Goal: Task Accomplishment & Management: Complete application form

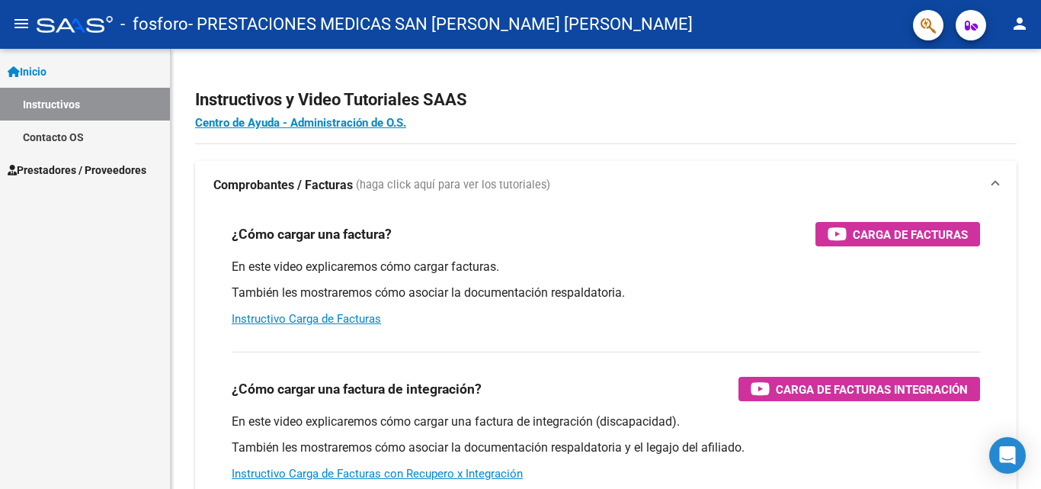
click at [65, 172] on span "Prestadores / Proveedores" at bounding box center [77, 170] width 139 height 17
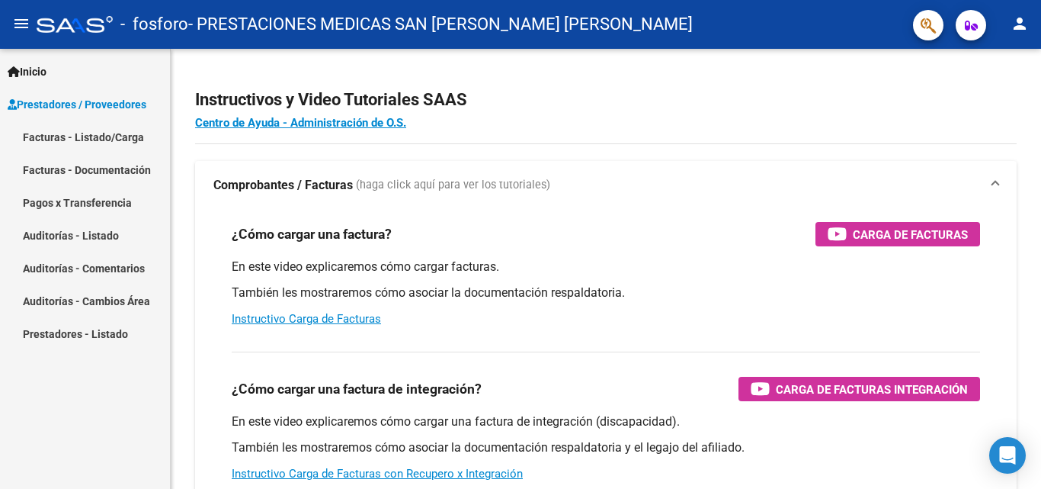
click at [102, 134] on link "Facturas - Listado/Carga" at bounding box center [85, 136] width 170 height 33
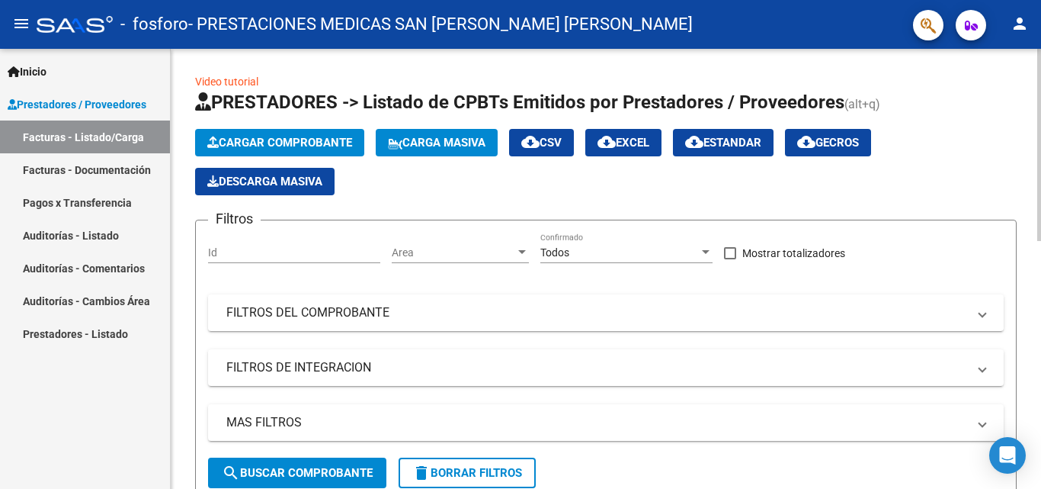
click at [275, 140] on span "Cargar Comprobante" at bounding box center [279, 143] width 145 height 14
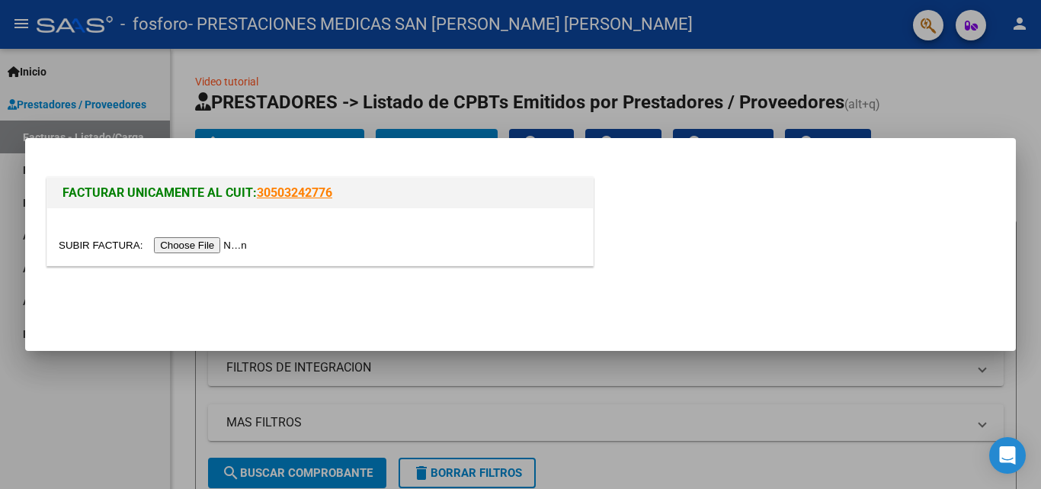
click at [207, 243] on input "file" at bounding box center [155, 245] width 193 height 16
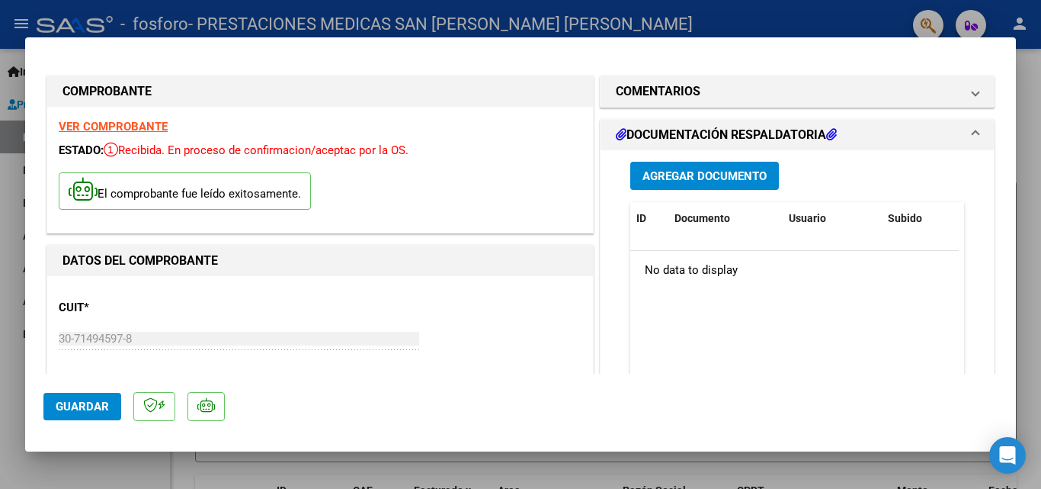
click at [652, 165] on button "Agregar Documento" at bounding box center [704, 176] width 149 height 28
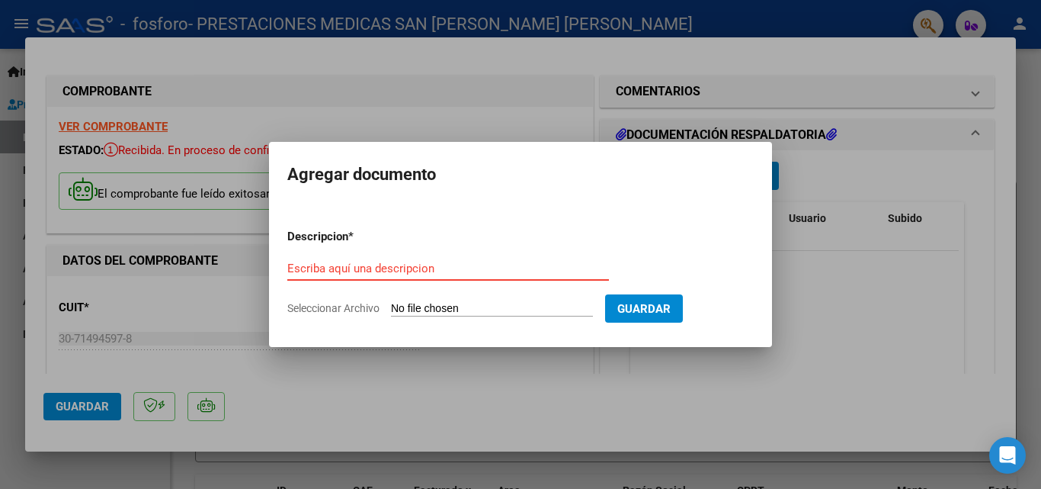
click at [445, 272] on input "Escriba aquí una descripcion" at bounding box center [448, 268] width 322 height 14
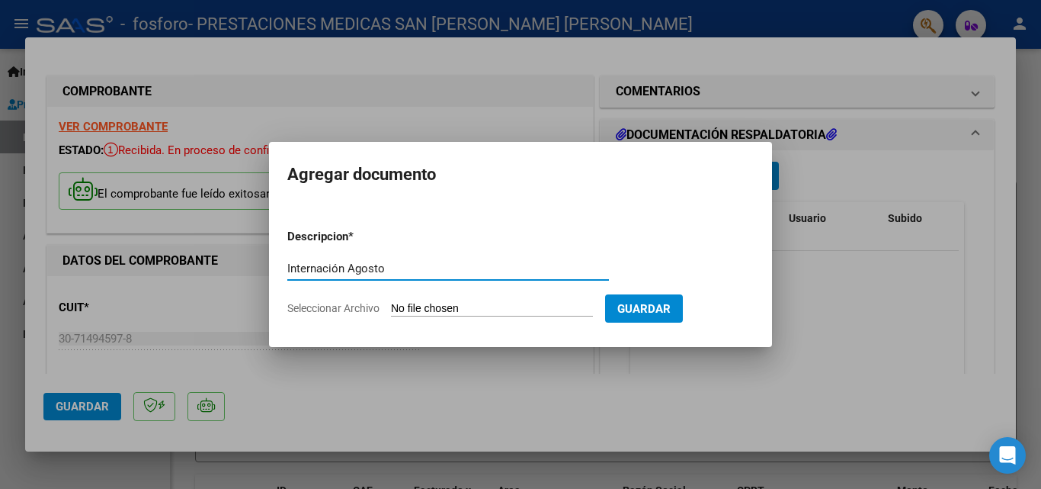
type input "Internación Agosto"
click at [508, 312] on input "Seleccionar Archivo" at bounding box center [492, 309] width 202 height 14
type input "C:\fakepath\DETALLE DE INTERNACION.pdf"
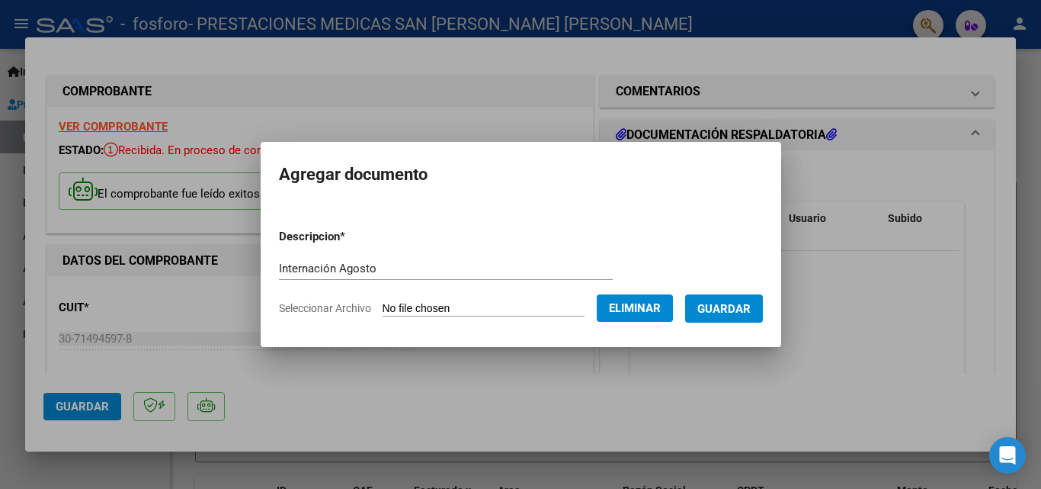
click at [719, 316] on button "Guardar" at bounding box center [724, 308] width 78 height 28
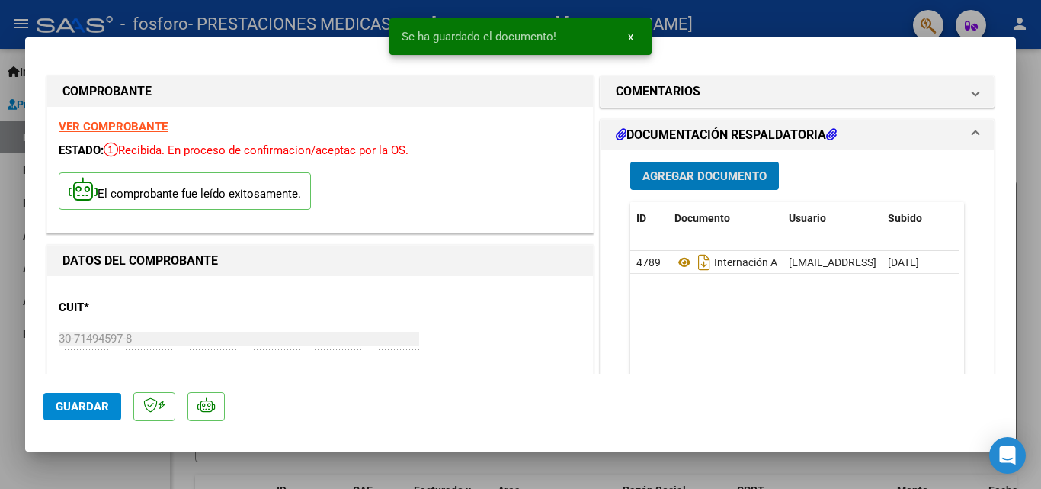
click at [703, 177] on span "Agregar Documento" at bounding box center [704, 176] width 124 height 14
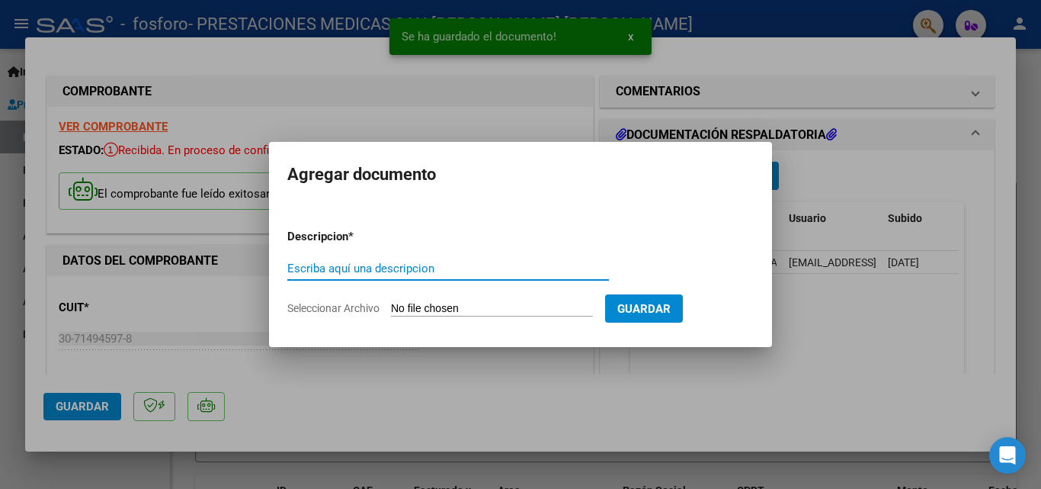
click at [428, 270] on input "Escriba aquí una descripcion" at bounding box center [448, 268] width 322 height 14
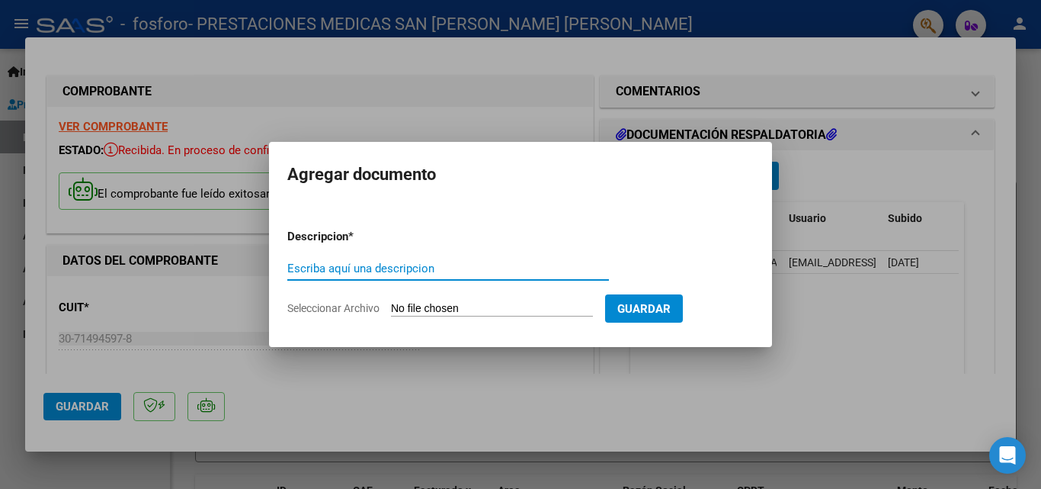
click at [411, 309] on input "Seleccionar Archivo" at bounding box center [492, 309] width 202 height 14
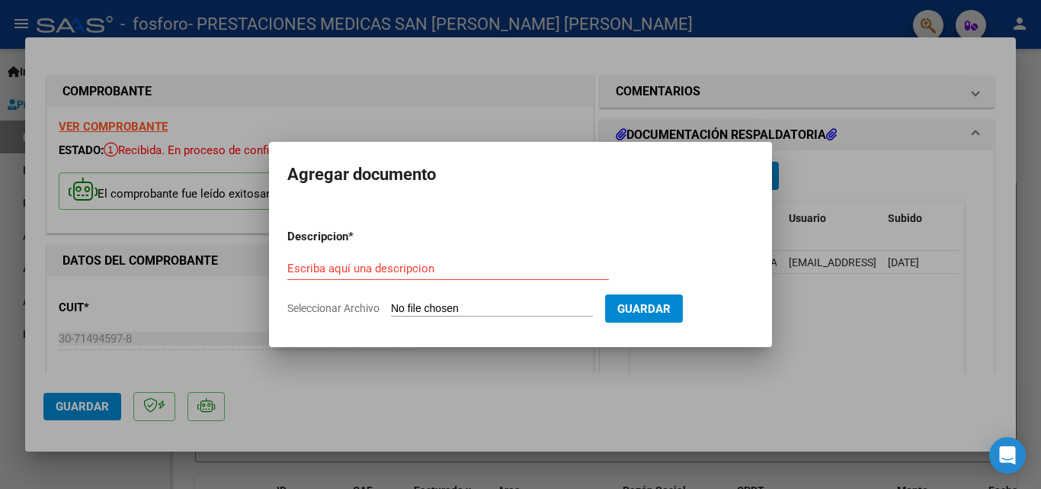
type input "C:\fakepath\[PERSON_NAME] HC_removed.pdf"
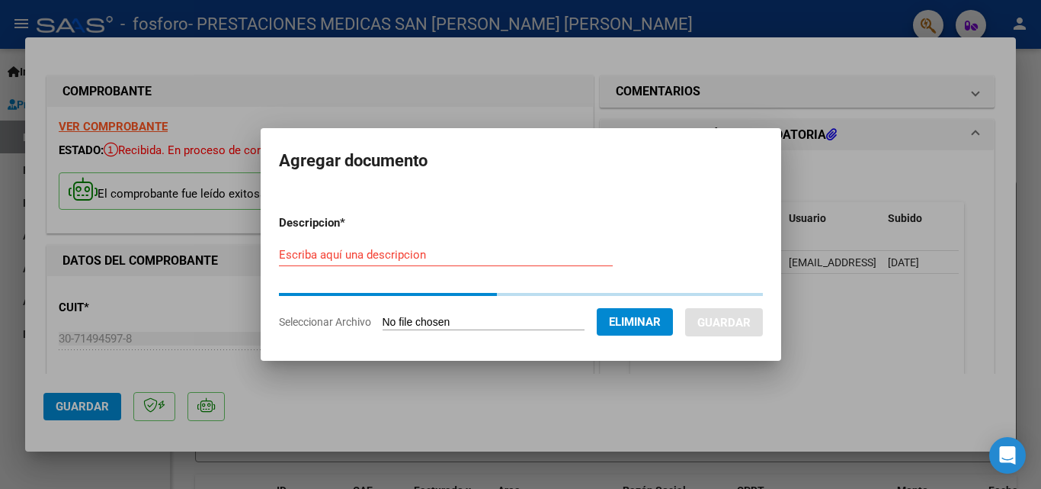
click at [350, 256] on input "Escriba aquí una descripcion" at bounding box center [446, 255] width 334 height 14
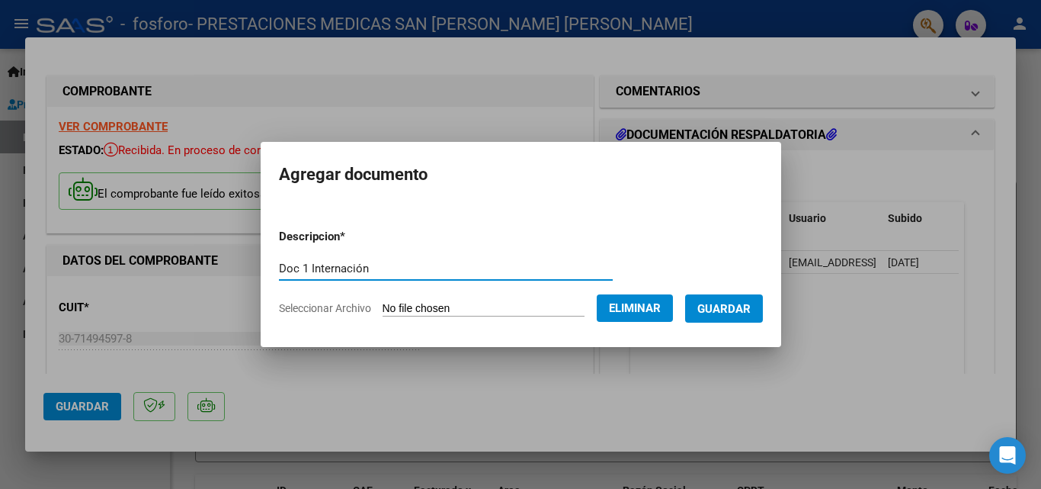
type input "Doc 1 Internación"
click at [729, 311] on span "Guardar" at bounding box center [723, 309] width 53 height 14
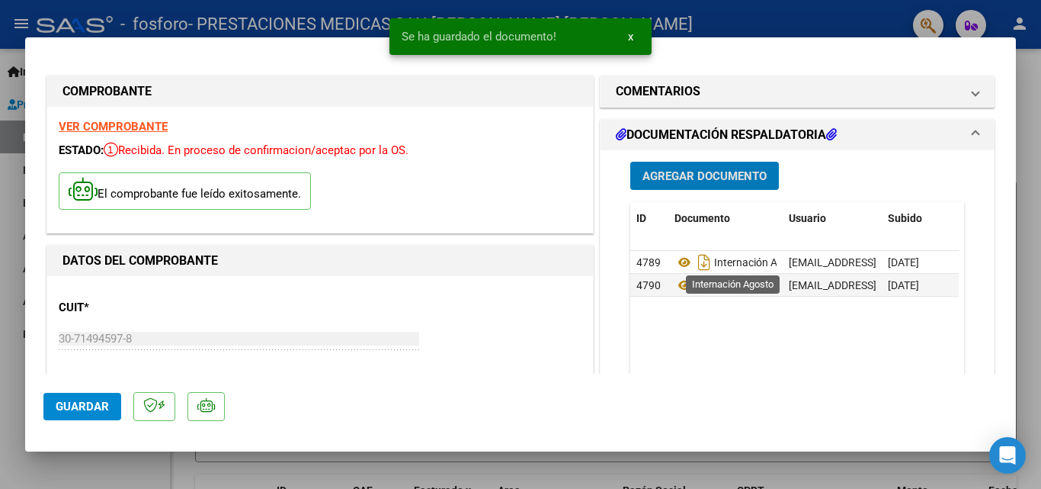
click at [726, 176] on span "Agregar Documento" at bounding box center [704, 176] width 124 height 14
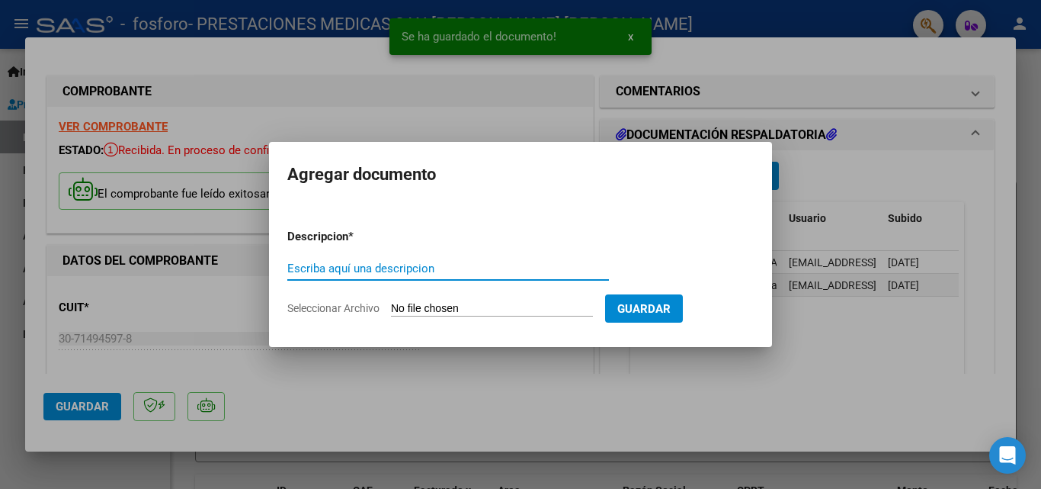
click at [382, 270] on input "Escriba aquí una descripcion" at bounding box center [448, 268] width 322 height 14
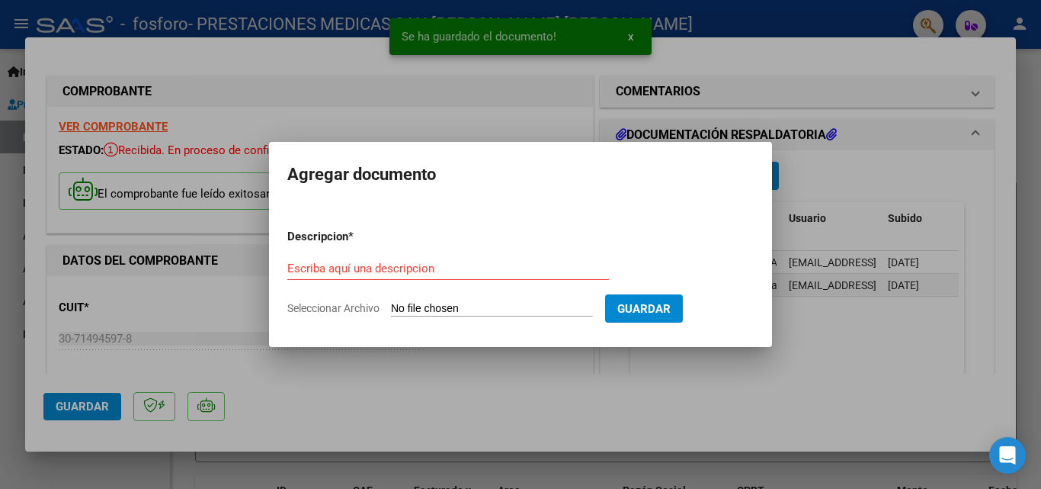
click at [440, 305] on input "Seleccionar Archivo" at bounding box center [492, 309] width 202 height 14
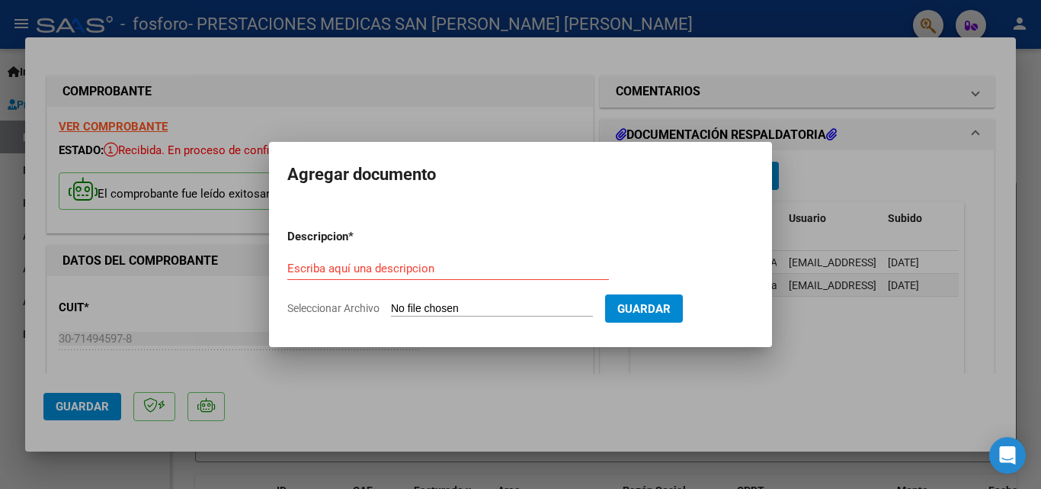
type input "C:\fakepath\[PERSON_NAME] HC.pdf"
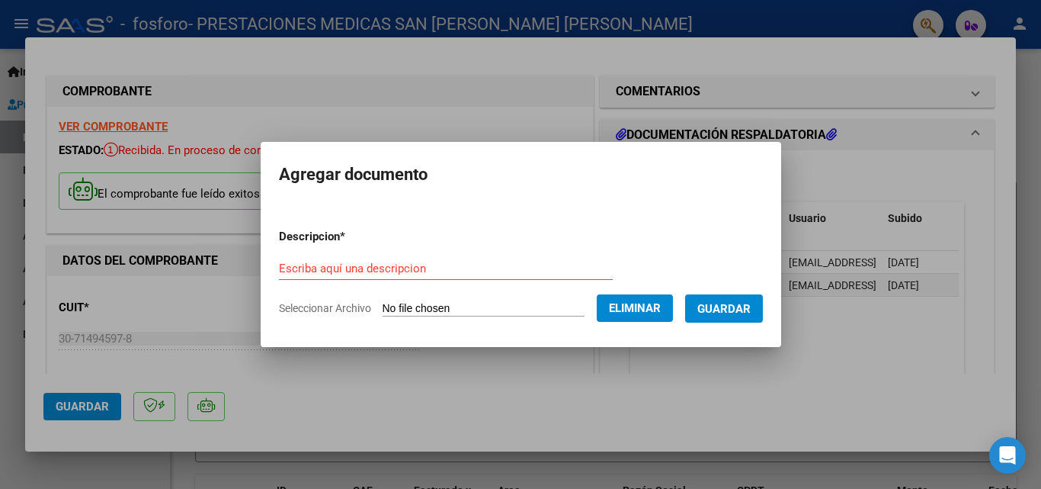
click at [397, 277] on div "Escriba aquí una descripcion" at bounding box center [446, 268] width 334 height 23
click at [395, 271] on input "Escriba aquí una descripcion" at bounding box center [446, 268] width 334 height 14
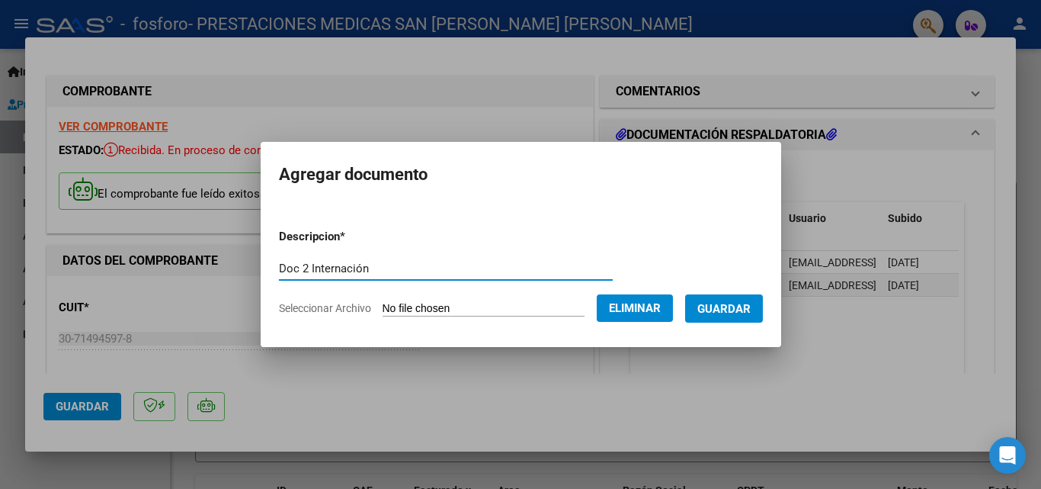
type input "Doc 2 Internación"
click at [748, 315] on span "Guardar" at bounding box center [723, 309] width 53 height 14
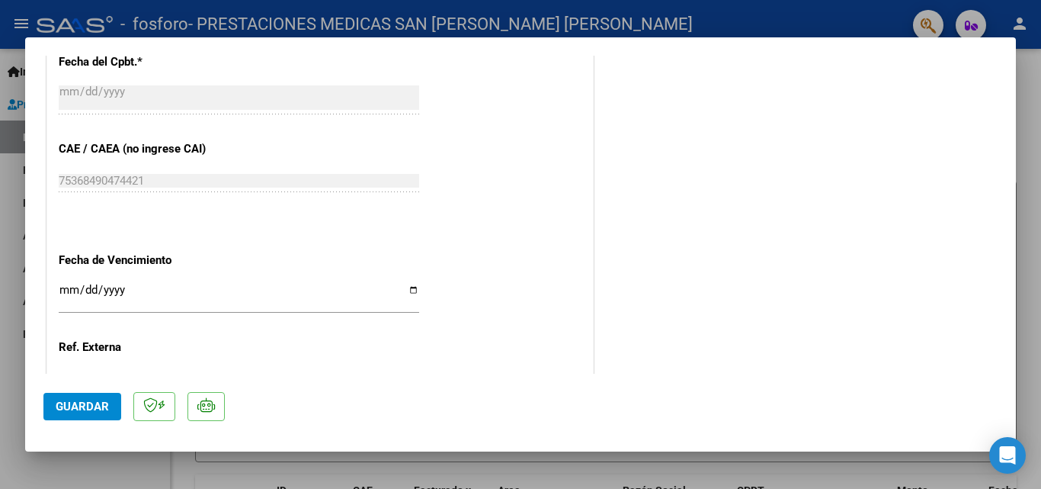
scroll to position [748, 0]
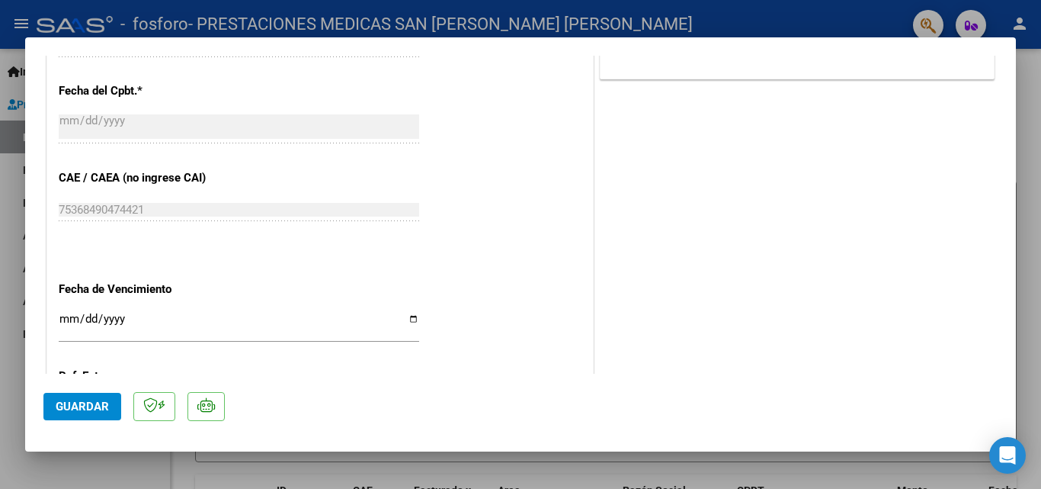
click at [409, 317] on input "Ingresar la fecha" at bounding box center [239, 324] width 360 height 24
type input "[DATE]"
click at [102, 402] on span "Guardar" at bounding box center [82, 406] width 53 height 14
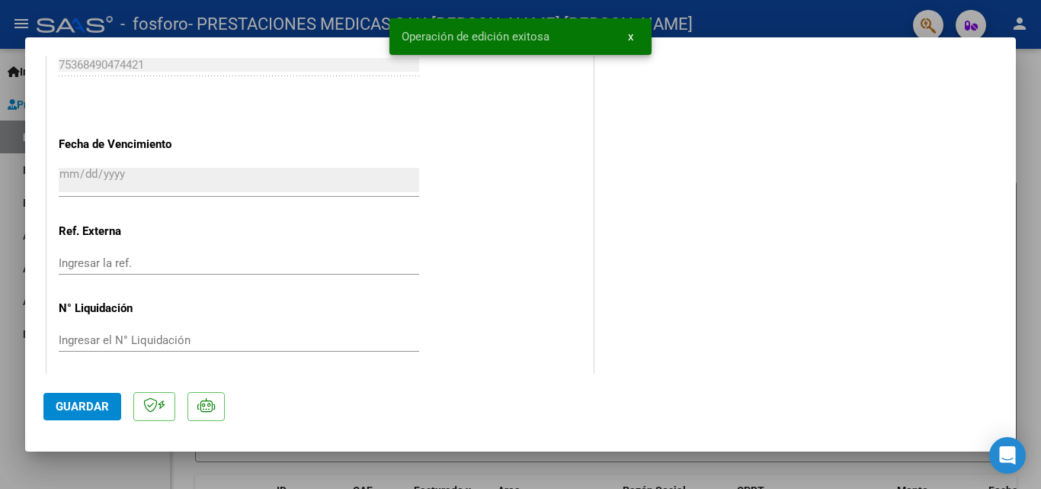
scroll to position [900, 0]
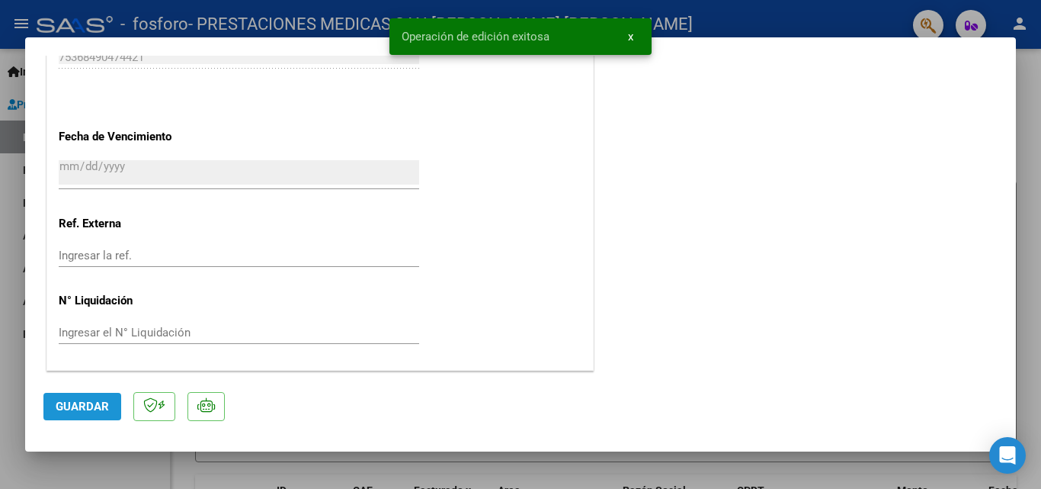
click at [100, 406] on span "Guardar" at bounding box center [82, 406] width 53 height 14
click at [1018, 216] on div at bounding box center [520, 244] width 1041 height 489
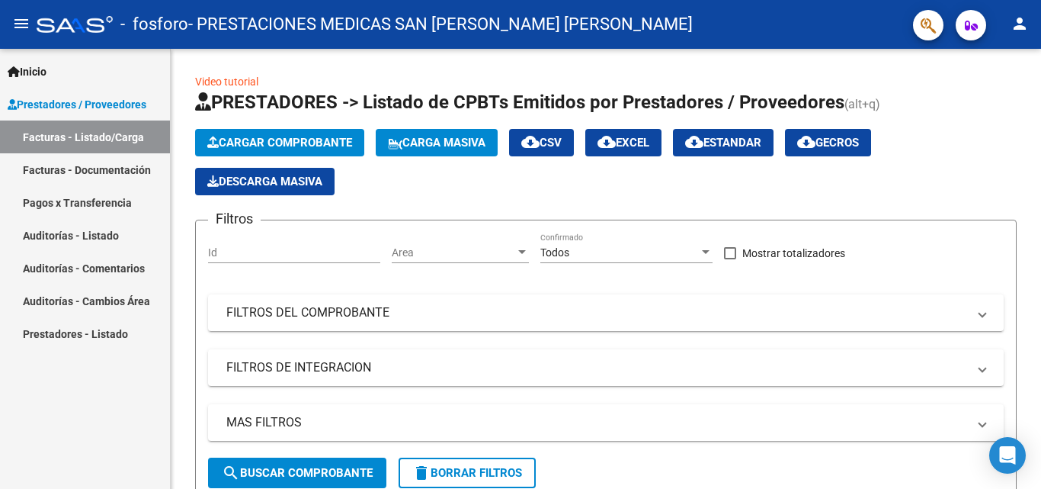
click at [111, 171] on link "Facturas - Documentación" at bounding box center [85, 169] width 170 height 33
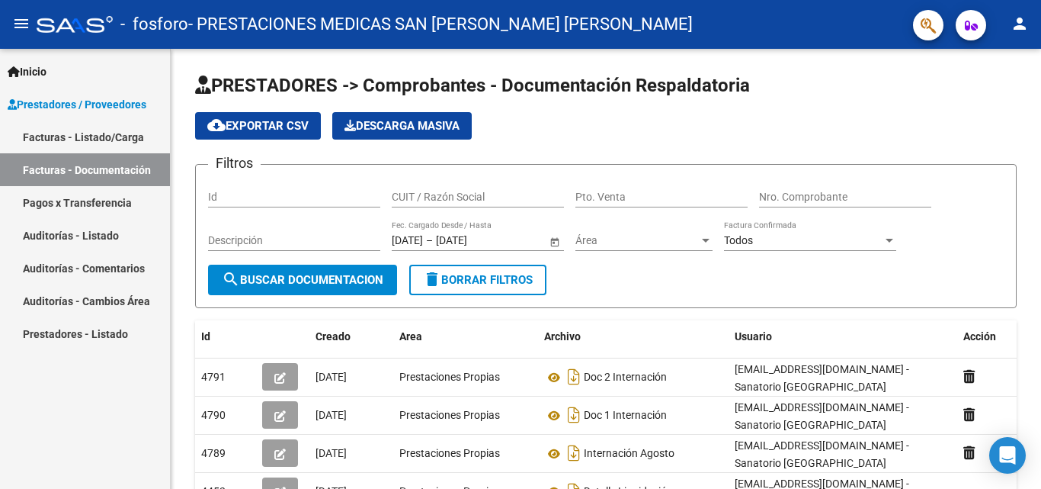
click at [83, 143] on link "Facturas - Listado/Carga" at bounding box center [85, 136] width 170 height 33
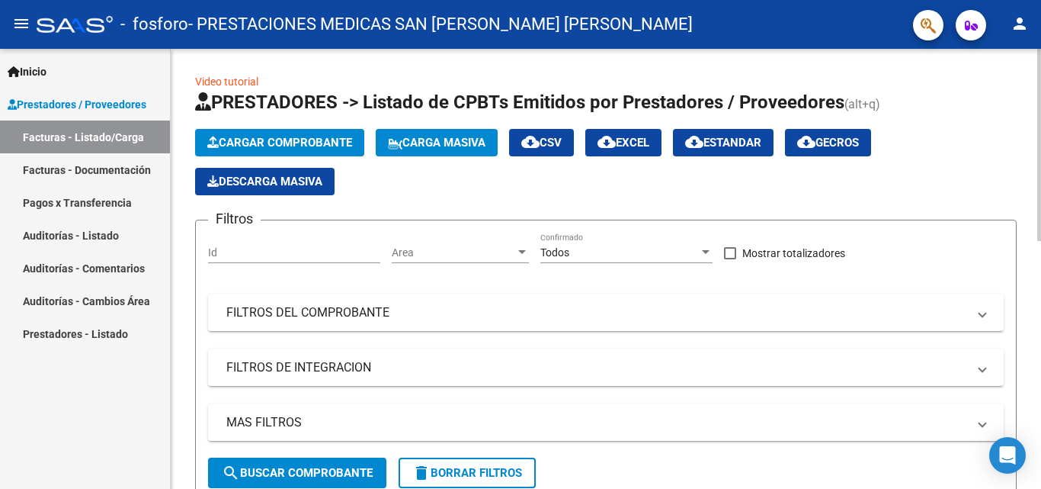
click at [304, 144] on span "Cargar Comprobante" at bounding box center [279, 143] width 145 height 14
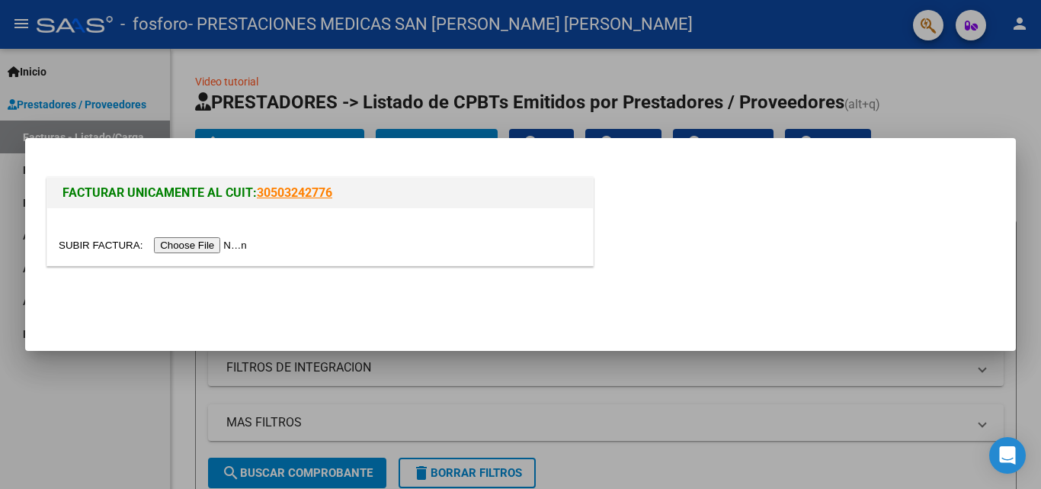
click at [196, 246] on input "file" at bounding box center [155, 245] width 193 height 16
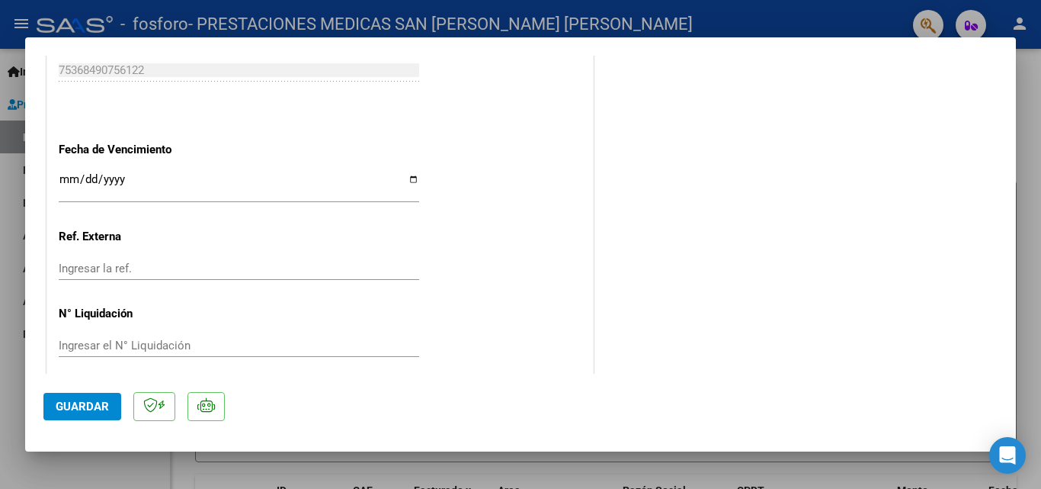
scroll to position [900, 0]
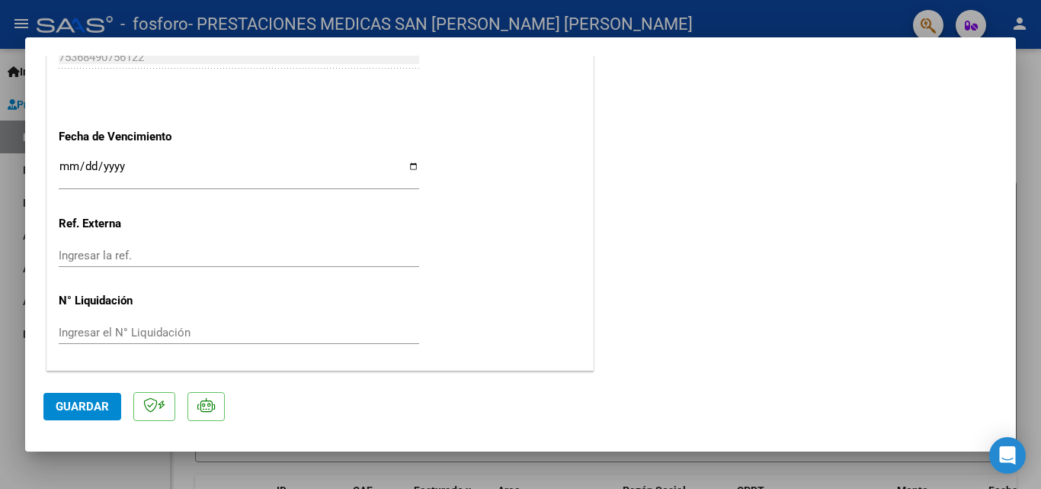
click at [407, 165] on input "Ingresar la fecha" at bounding box center [239, 172] width 360 height 24
type input "[DATE]"
click at [97, 404] on span "Guardar" at bounding box center [82, 406] width 53 height 14
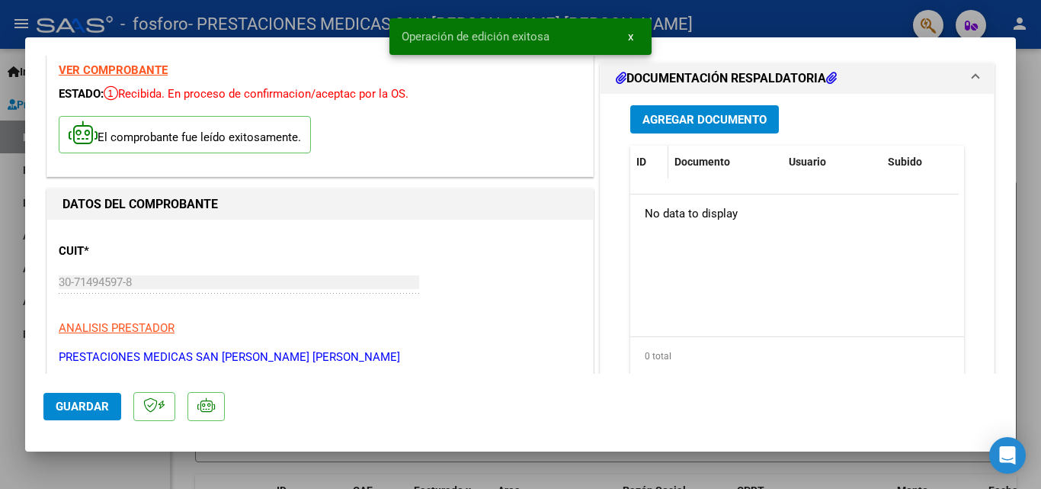
scroll to position [0, 0]
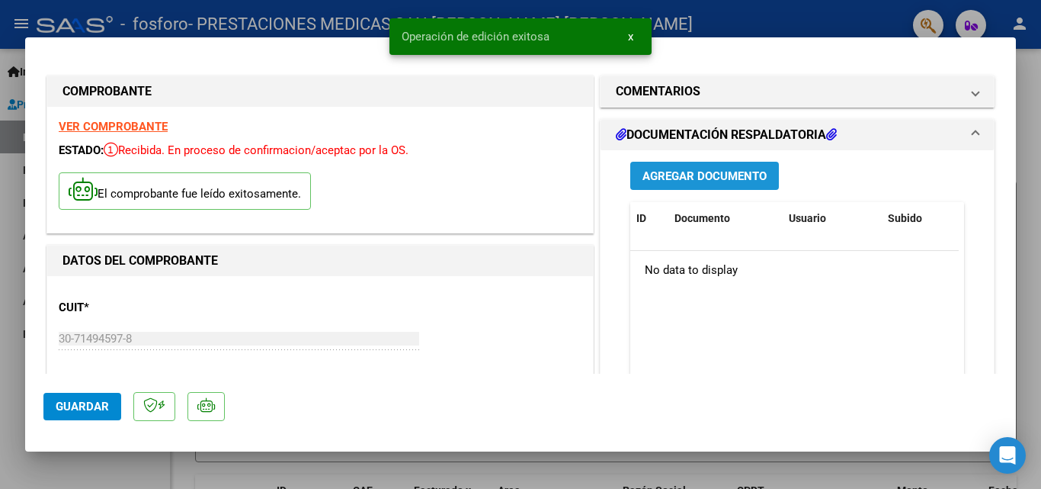
click at [667, 175] on span "Agregar Documento" at bounding box center [704, 176] width 124 height 14
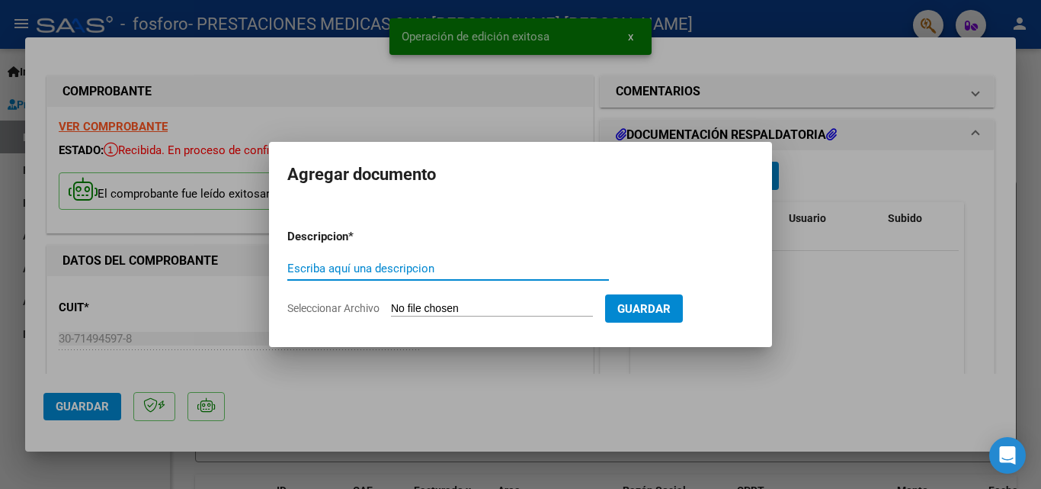
click at [438, 306] on input "Seleccionar Archivo" at bounding box center [492, 309] width 202 height 14
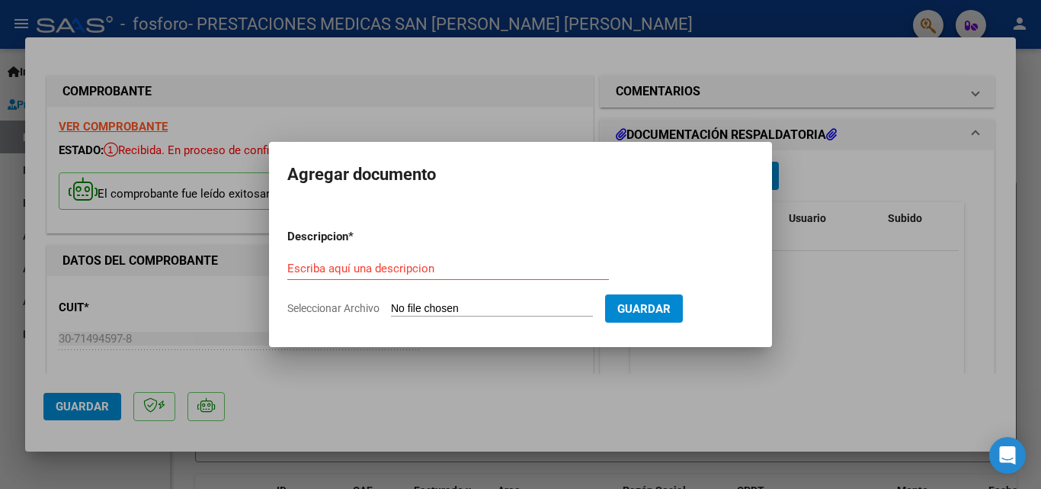
type input "C:\fakepath\Agosto Ambulatorio Doc.pdf"
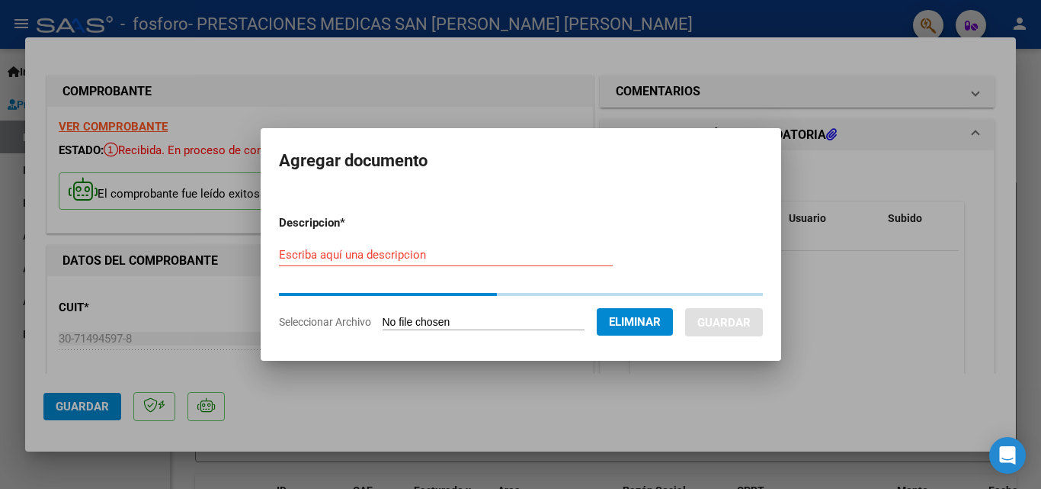
click at [403, 251] on input "Escriba aquí una descripcion" at bounding box center [446, 255] width 334 height 14
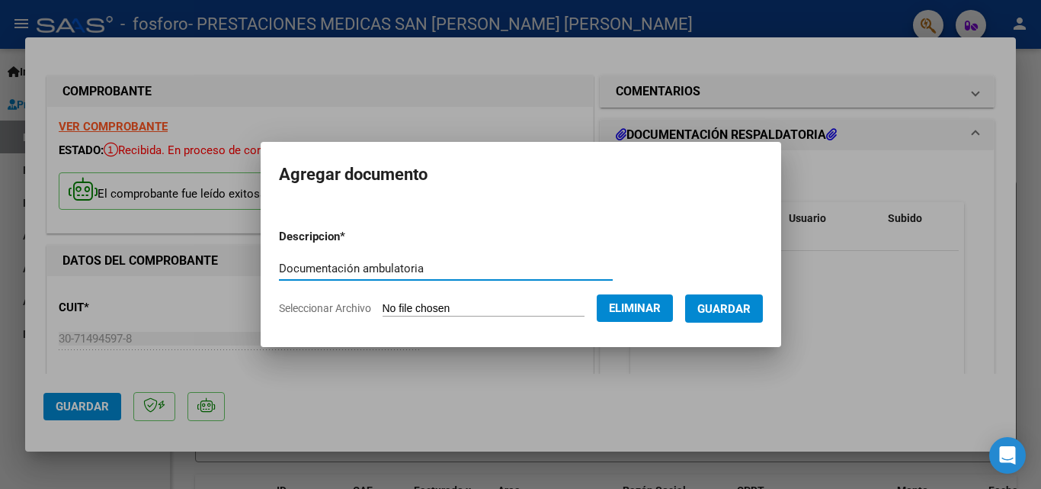
type input "Documentación ambulatoria"
click at [735, 306] on span "Guardar" at bounding box center [723, 309] width 53 height 14
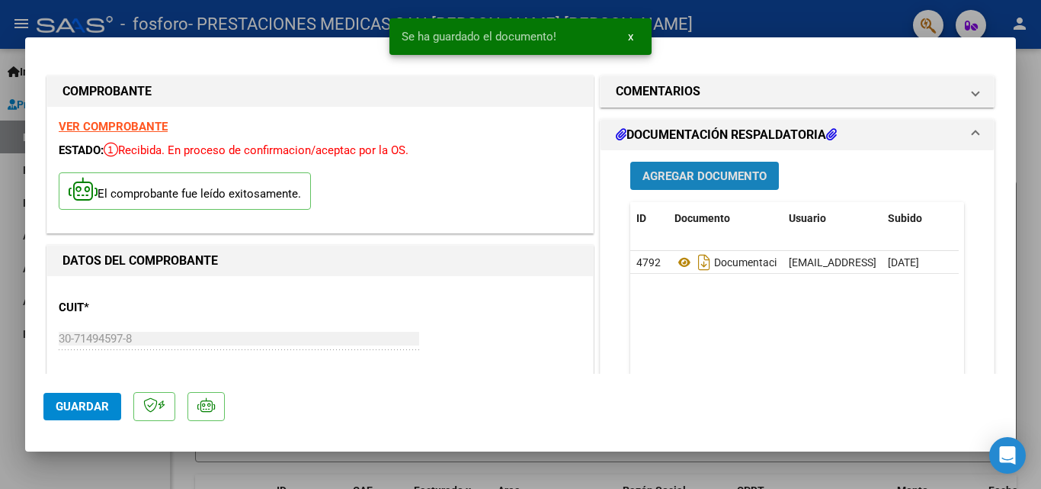
click at [678, 175] on span "Agregar Documento" at bounding box center [704, 176] width 124 height 14
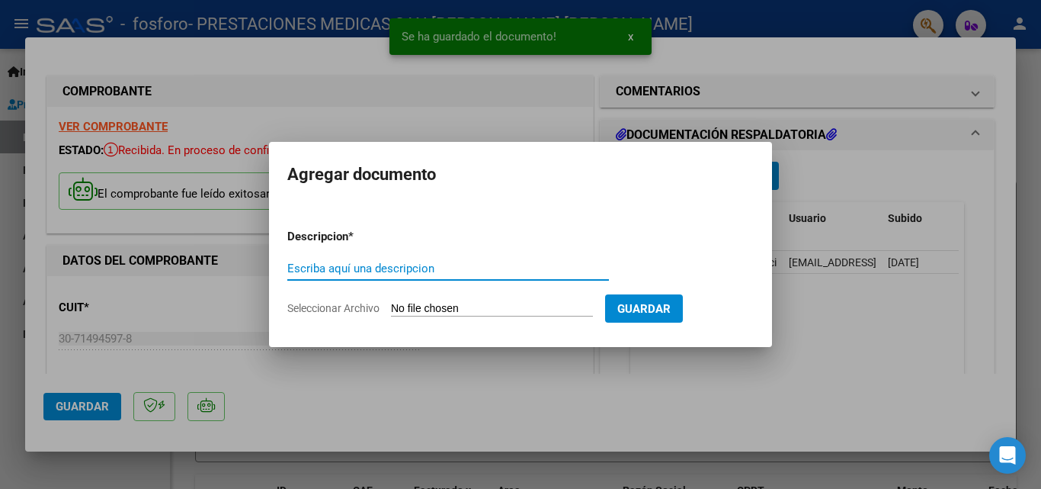
click at [431, 316] on form "Descripcion * Escriba aquí una descripcion Seleccionar Archivo Guardar" at bounding box center [520, 271] width 466 height 111
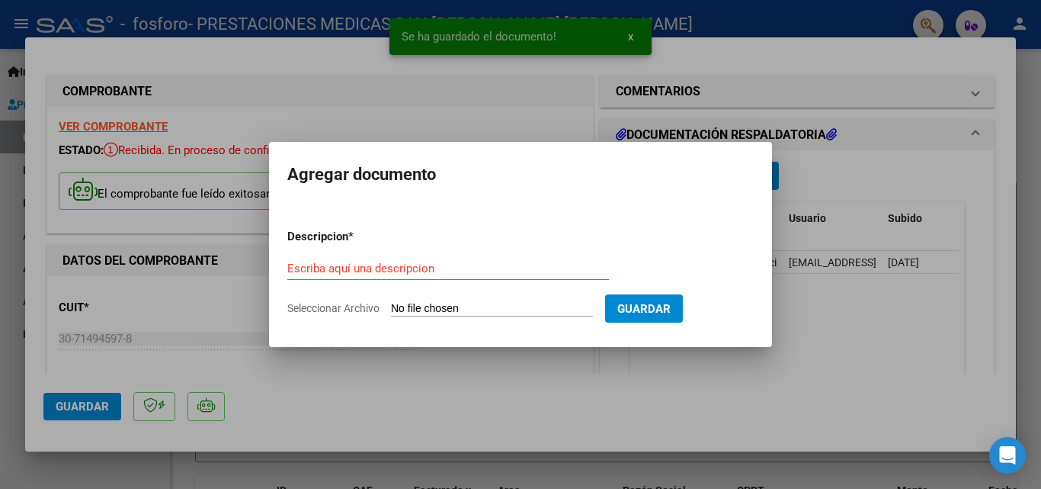
click at [428, 309] on input "Seleccionar Archivo" at bounding box center [492, 309] width 202 height 14
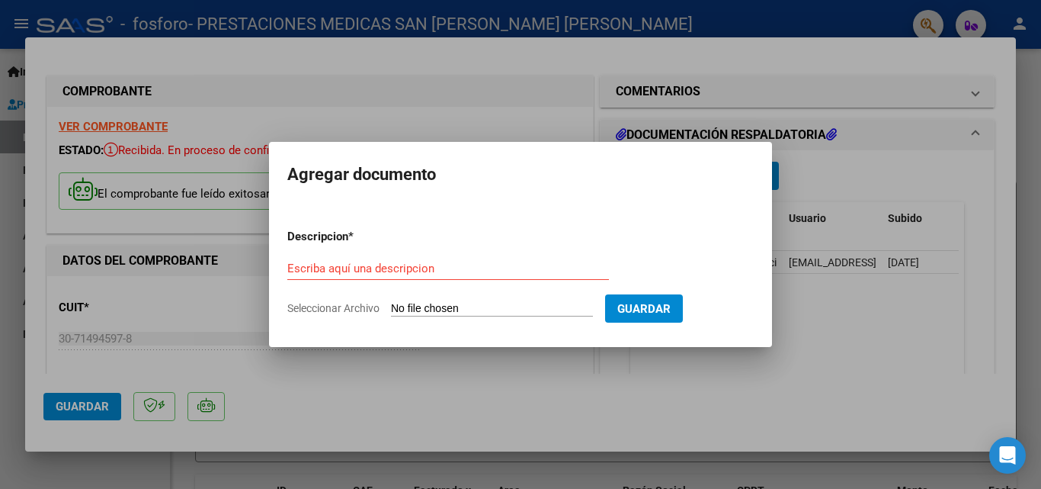
type input "C:\fakepath\Agosto Ambulatorio Detalle.pdf"
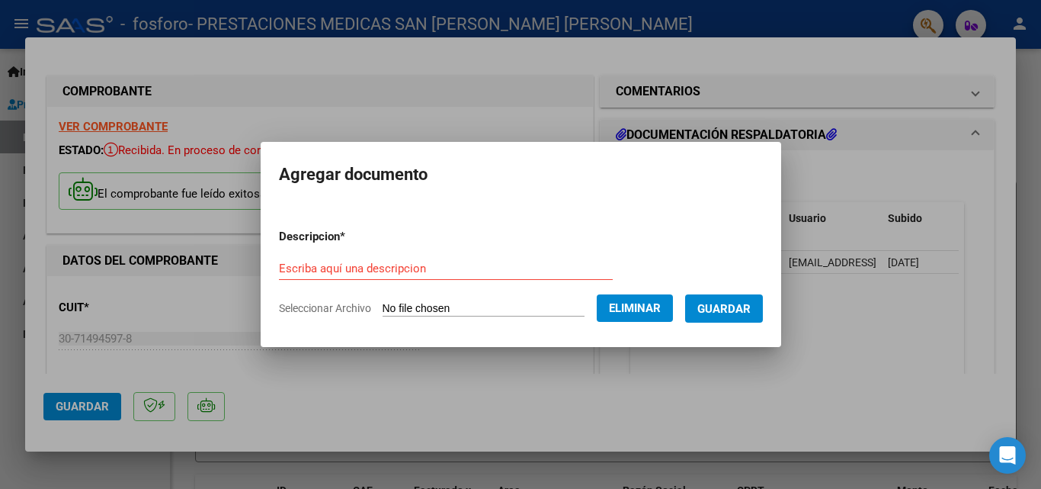
click at [453, 269] on input "Escriba aquí una descripcion" at bounding box center [446, 268] width 334 height 14
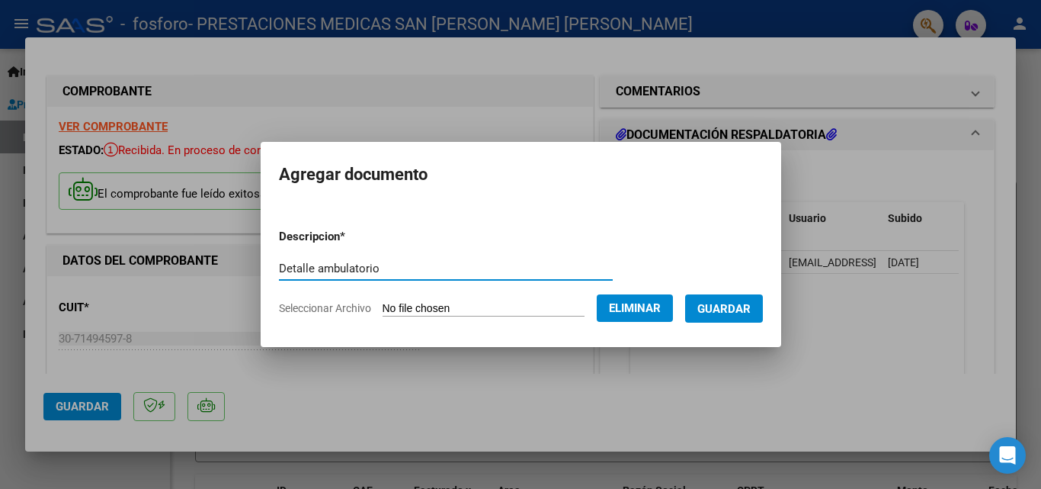
type input "Detalle ambulatorio"
click at [736, 300] on button "Guardar" at bounding box center [724, 308] width 78 height 28
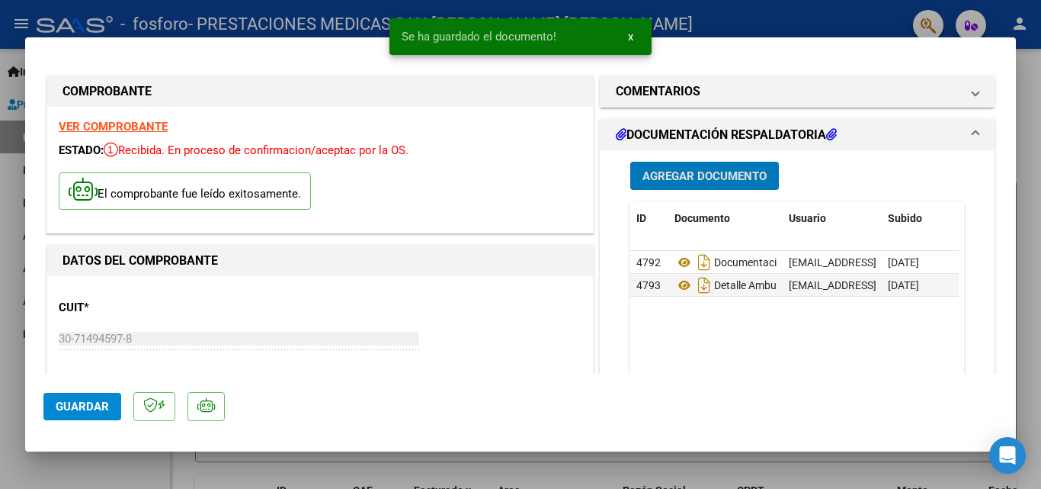
click at [91, 413] on button "Guardar" at bounding box center [82, 406] width 78 height 27
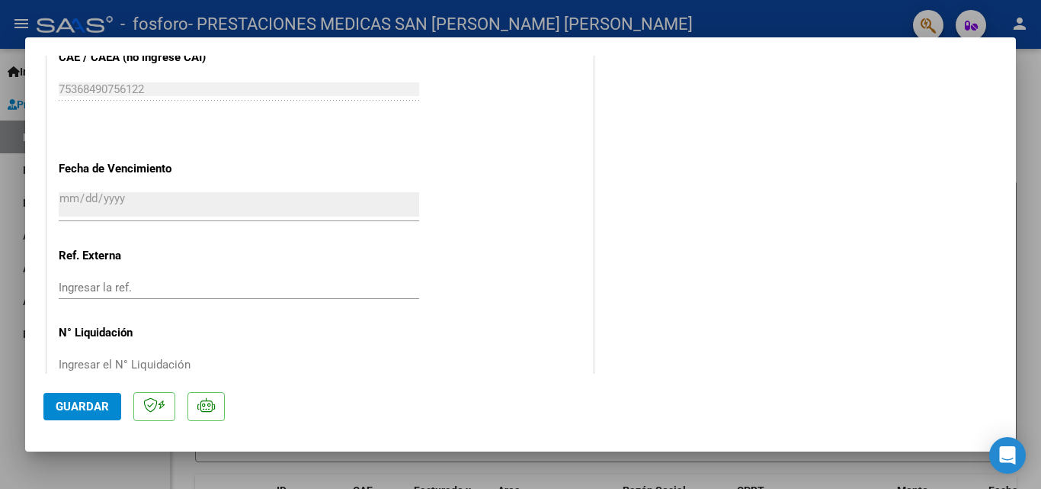
scroll to position [900, 0]
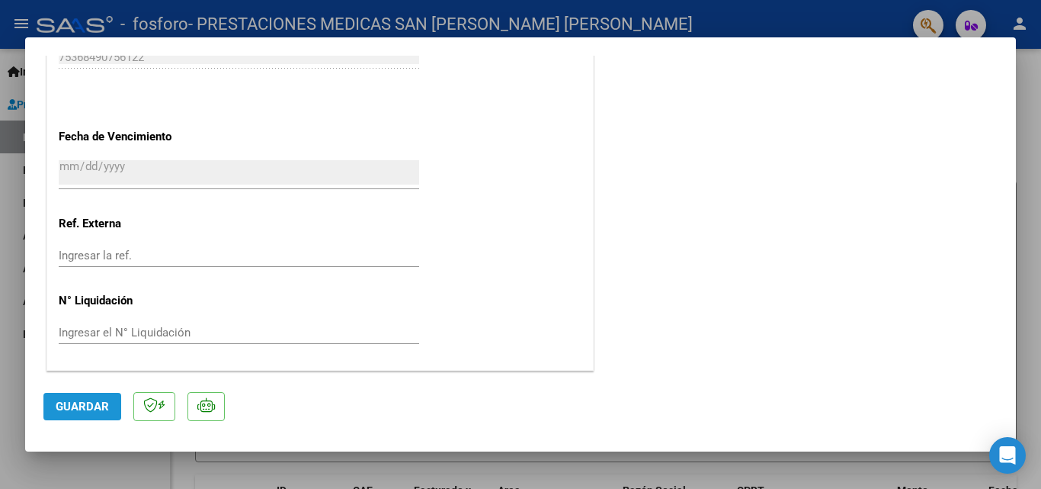
click at [61, 399] on span "Guardar" at bounding box center [82, 406] width 53 height 14
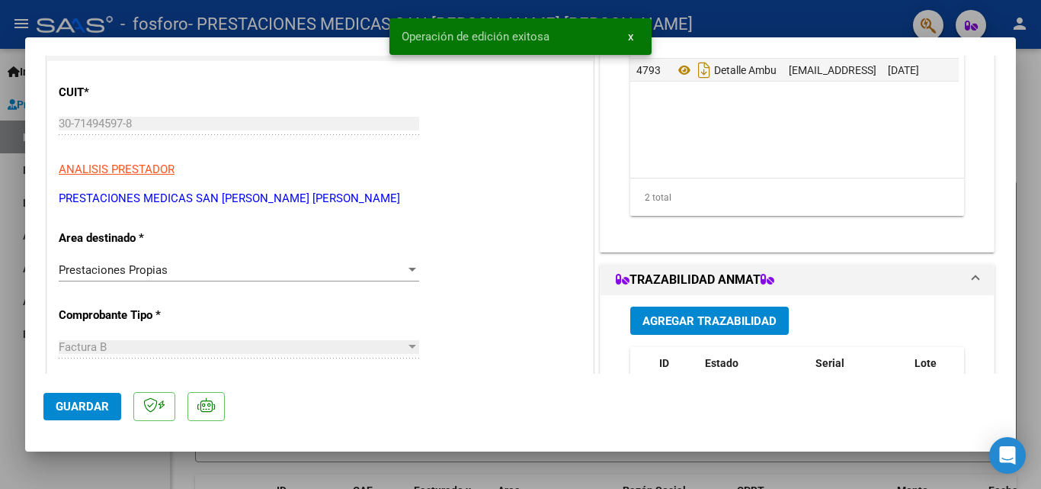
scroll to position [0, 0]
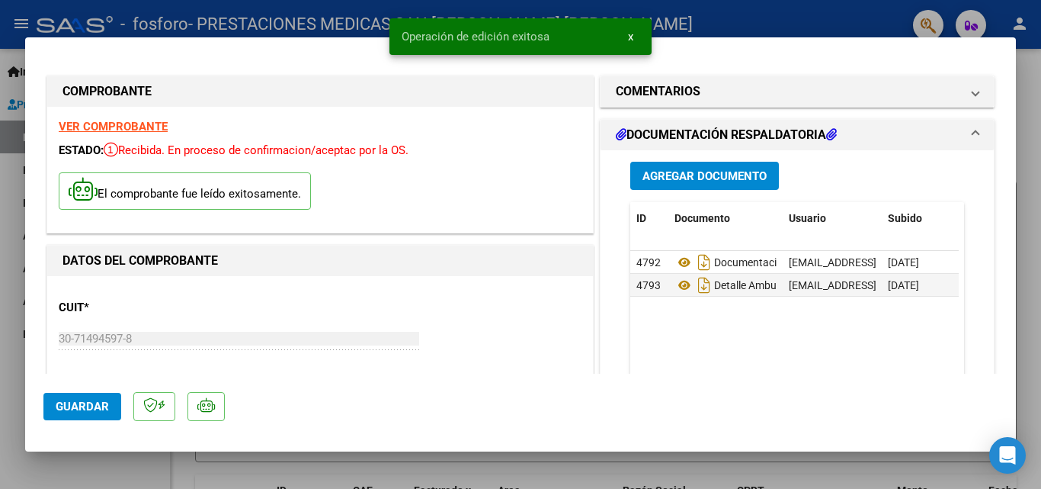
click at [1035, 116] on div at bounding box center [520, 244] width 1041 height 489
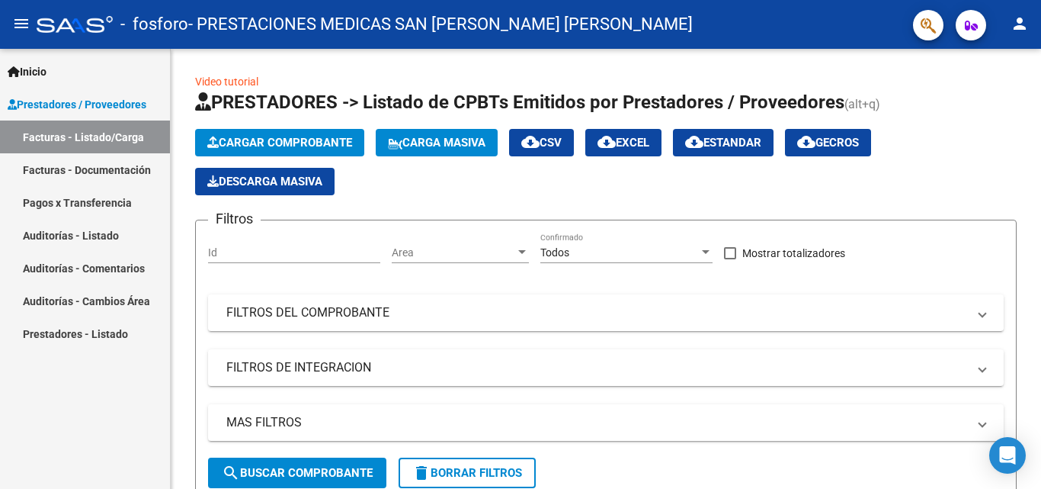
click at [102, 171] on link "Facturas - Documentación" at bounding box center [85, 169] width 170 height 33
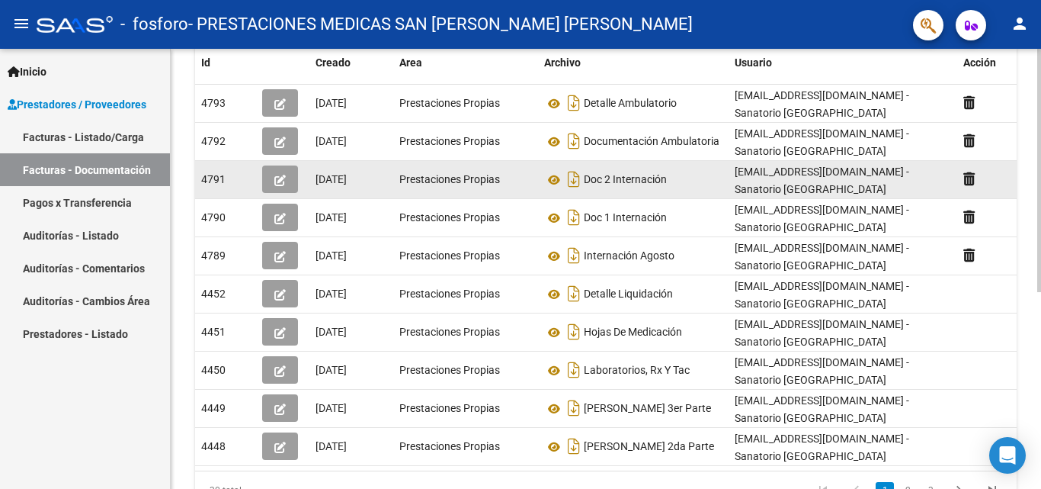
scroll to position [355, 0]
